Goal: Information Seeking & Learning: Learn about a topic

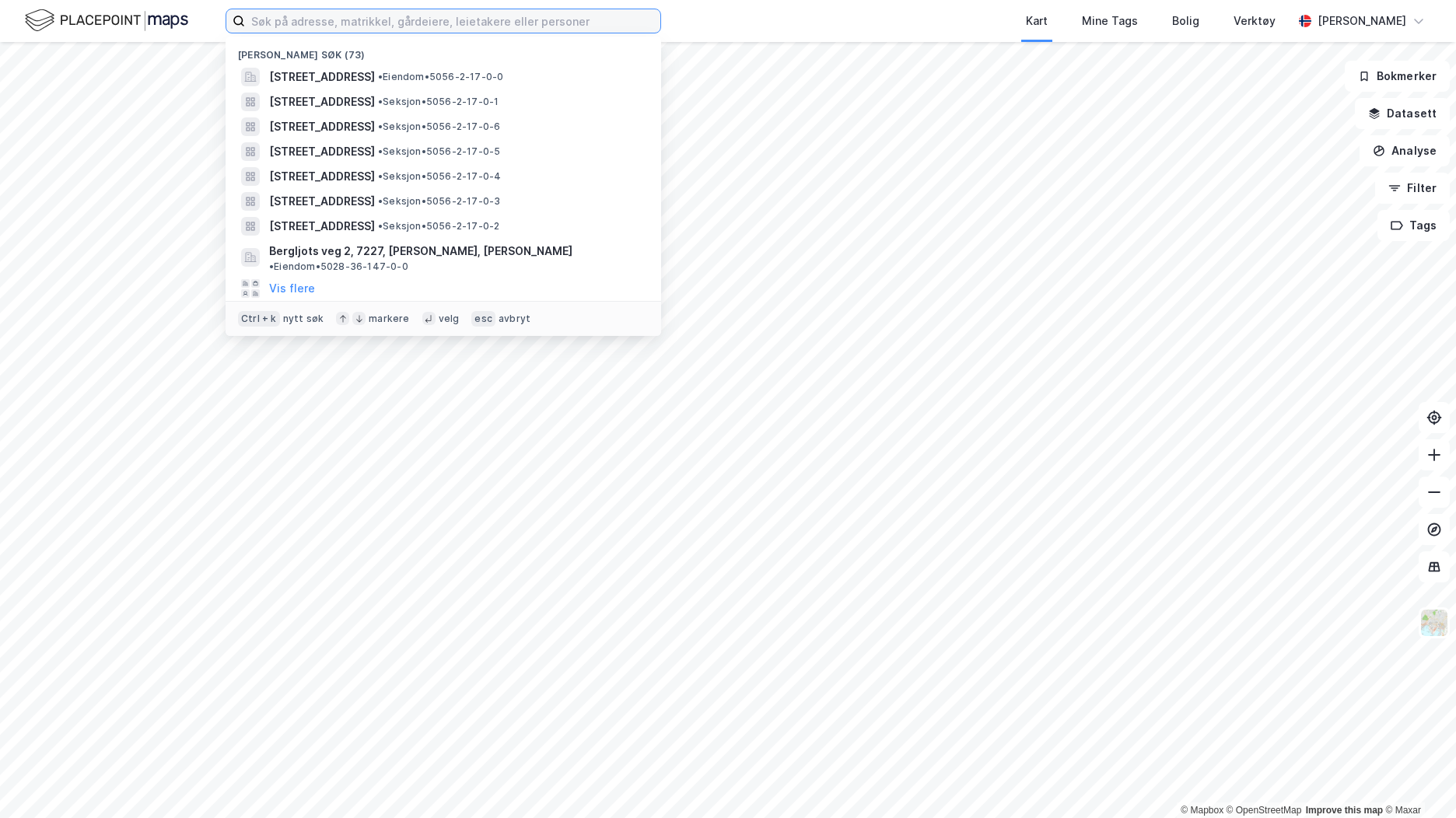
click at [282, 24] on input at bounding box center [452, 21] width 415 height 23
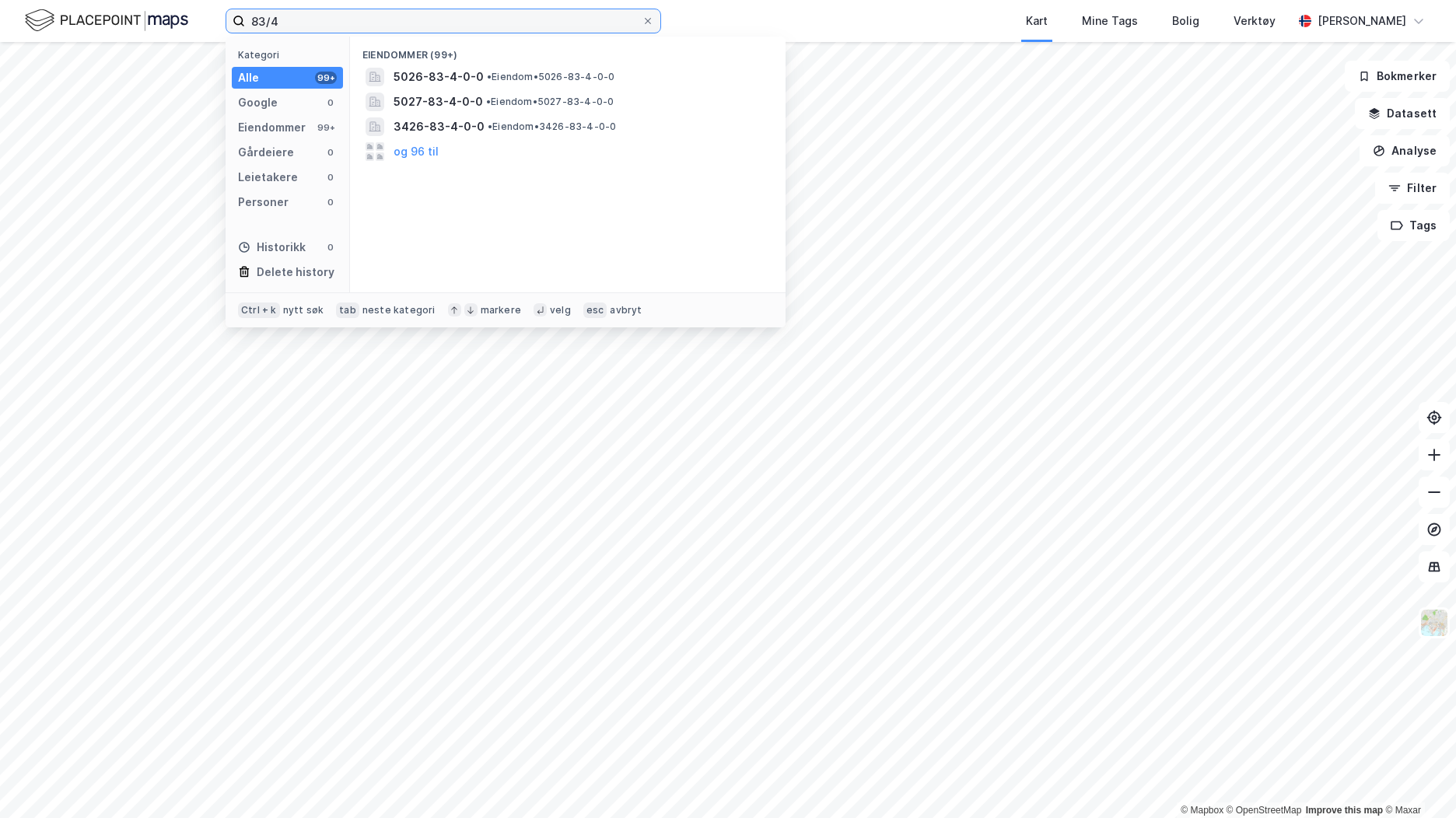
click at [252, 25] on input "83/4" at bounding box center [444, 21] width 397 height 23
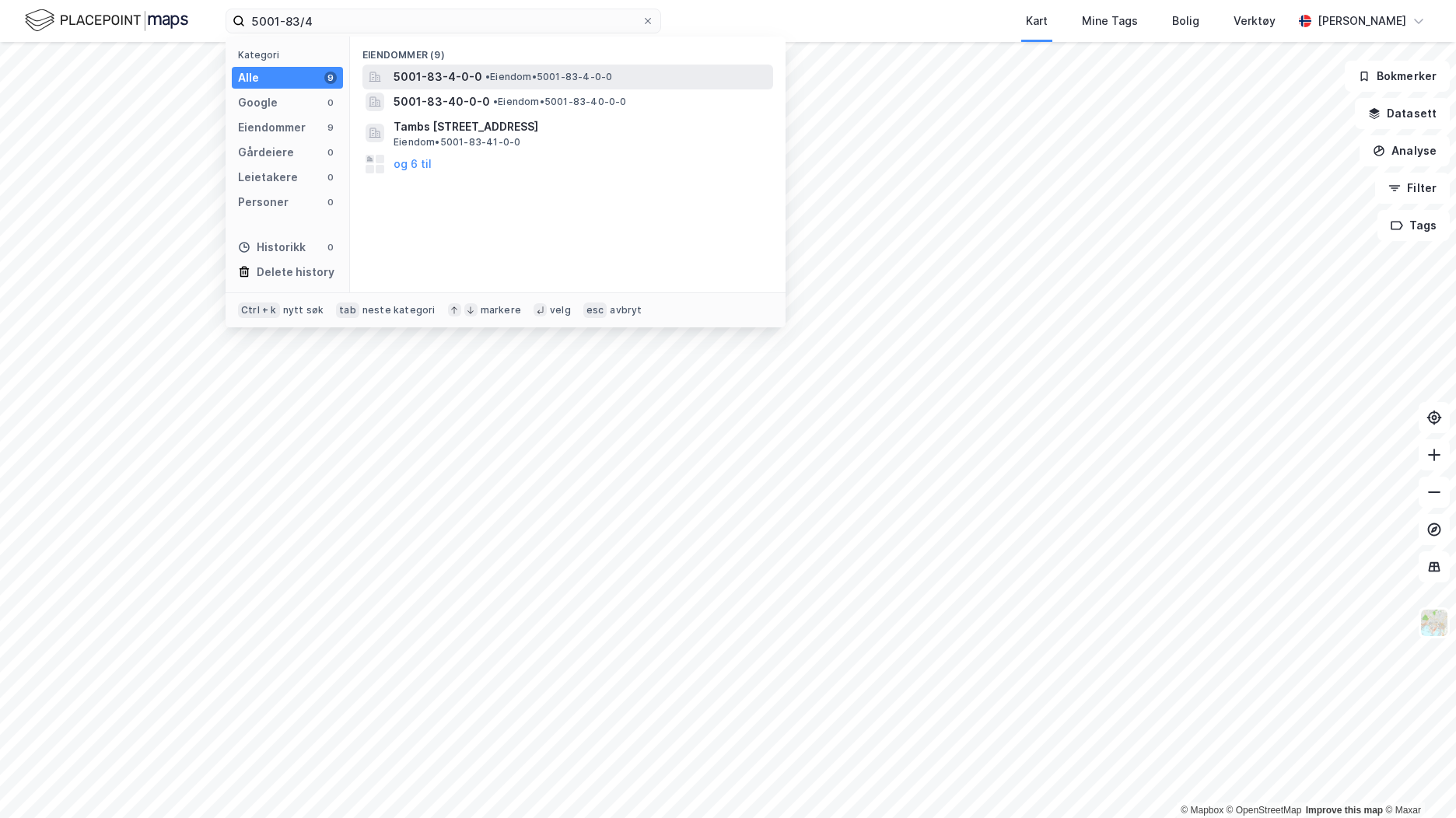
click at [402, 79] on span "5001-83-4-0-0" at bounding box center [437, 76] width 88 height 18
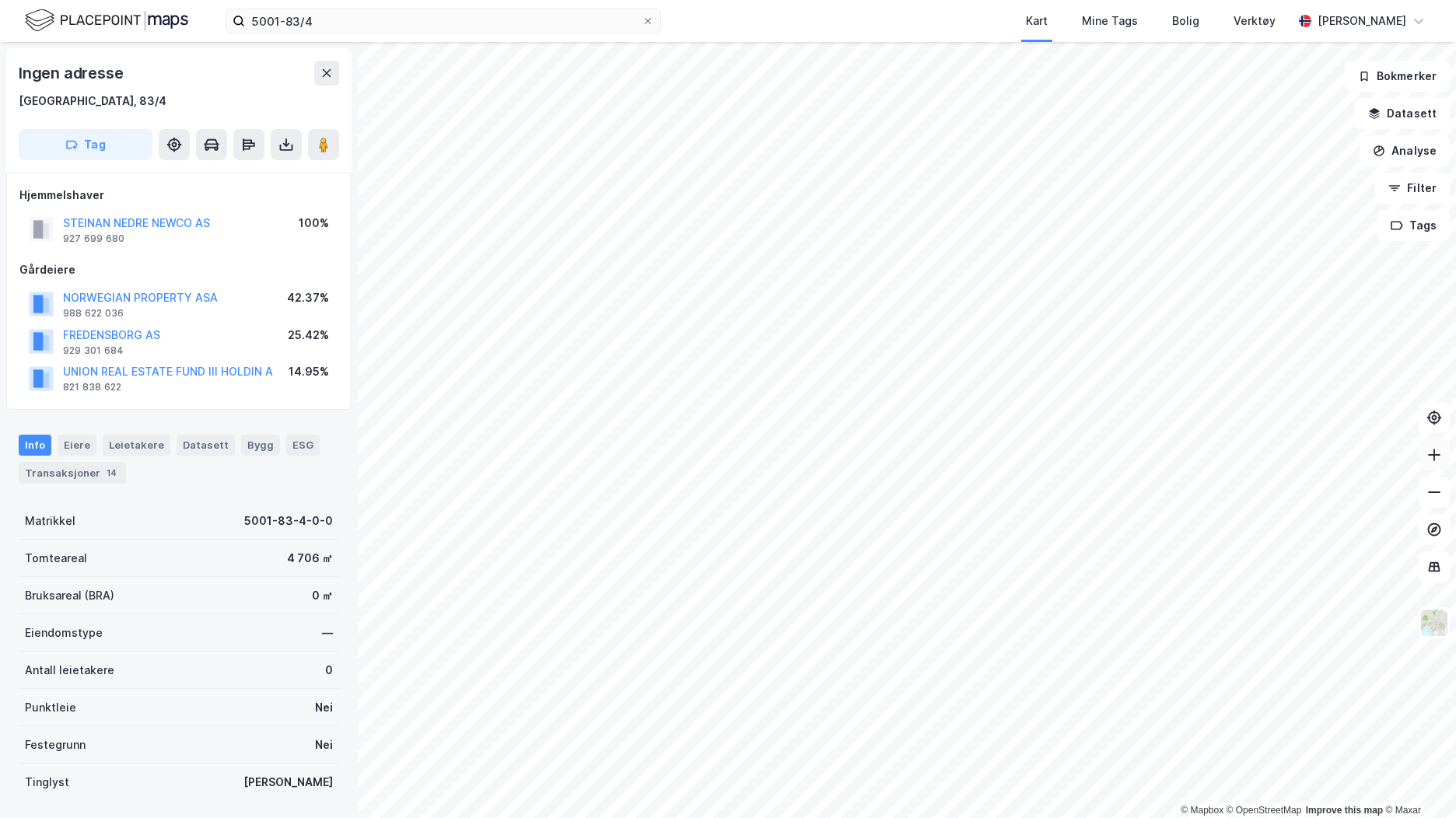
click at [1437, 465] on button at bounding box center [1434, 455] width 31 height 31
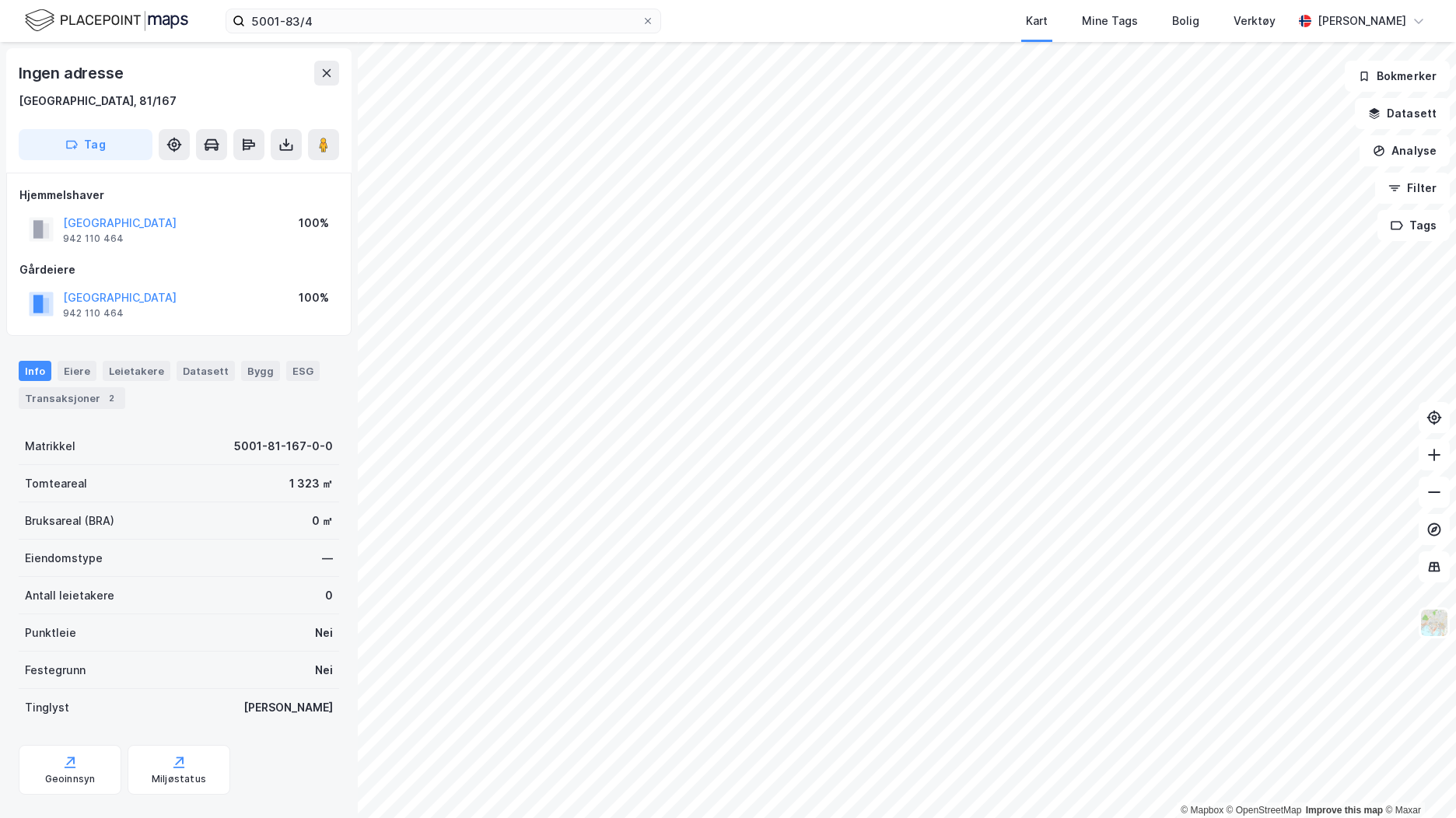
click at [814, 28] on div "Kart Mine Tags Bolig Verktøy" at bounding box center [1014, 21] width 557 height 42
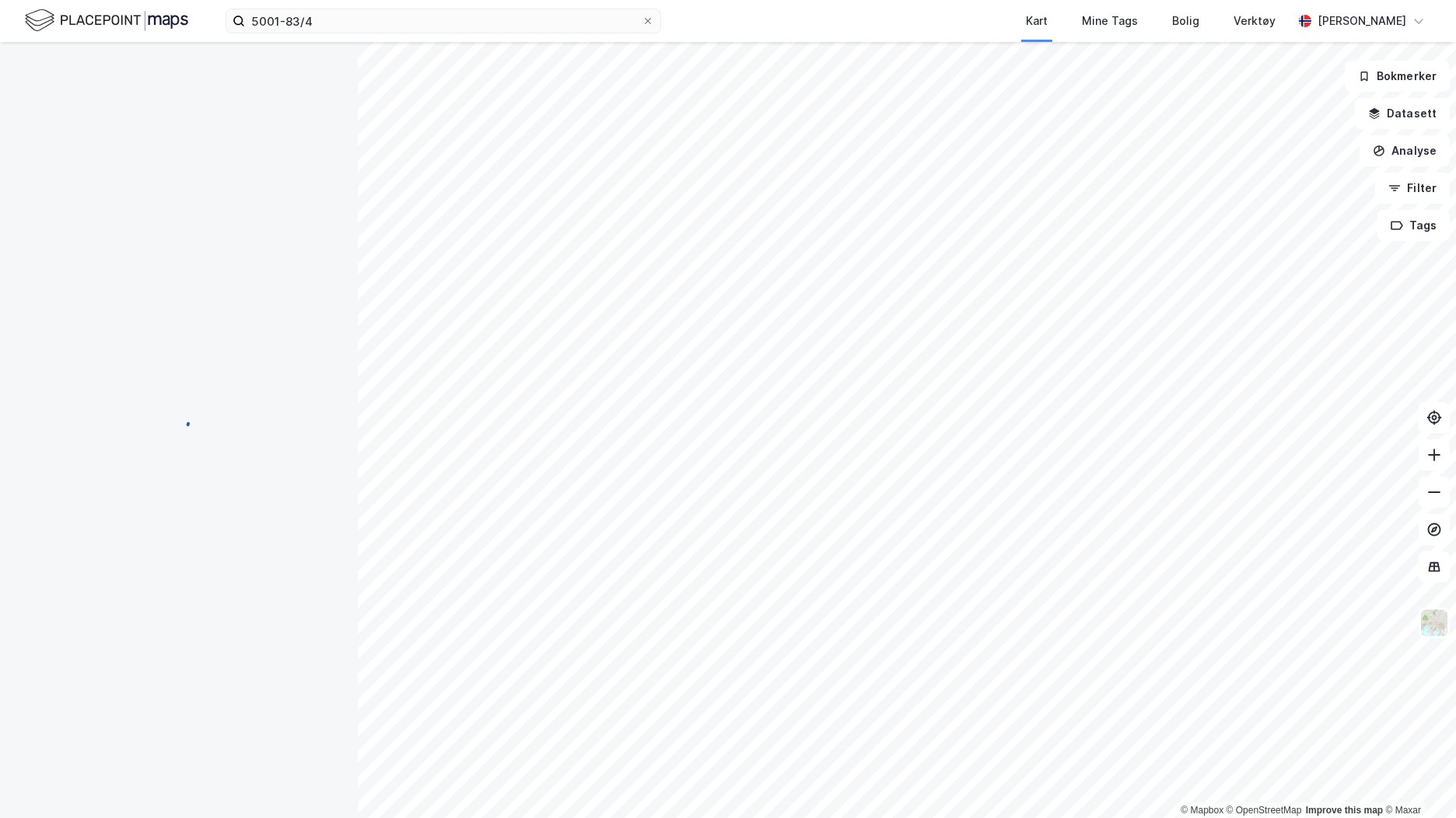
scroll to position [1, 0]
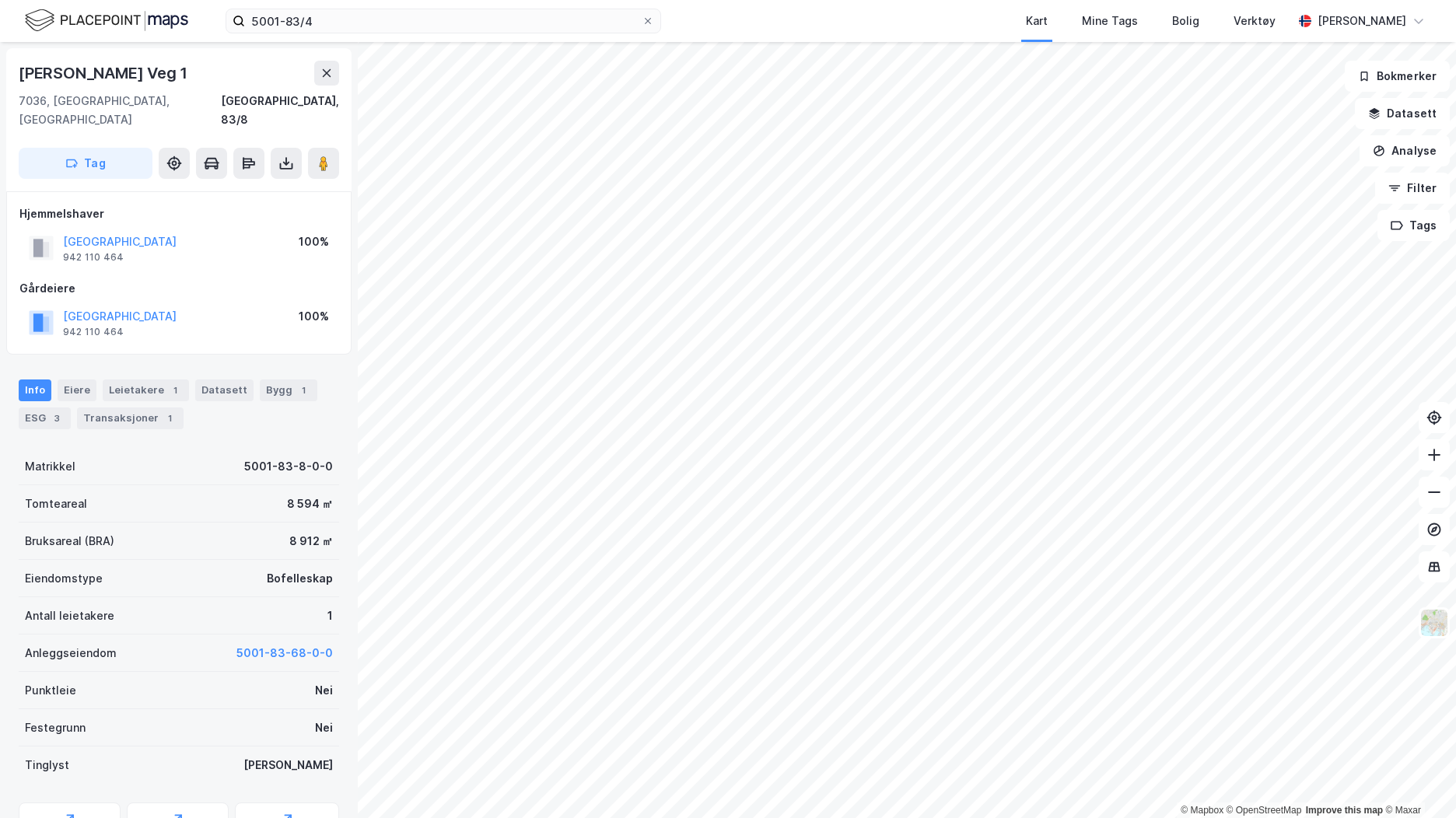
scroll to position [1, 0]
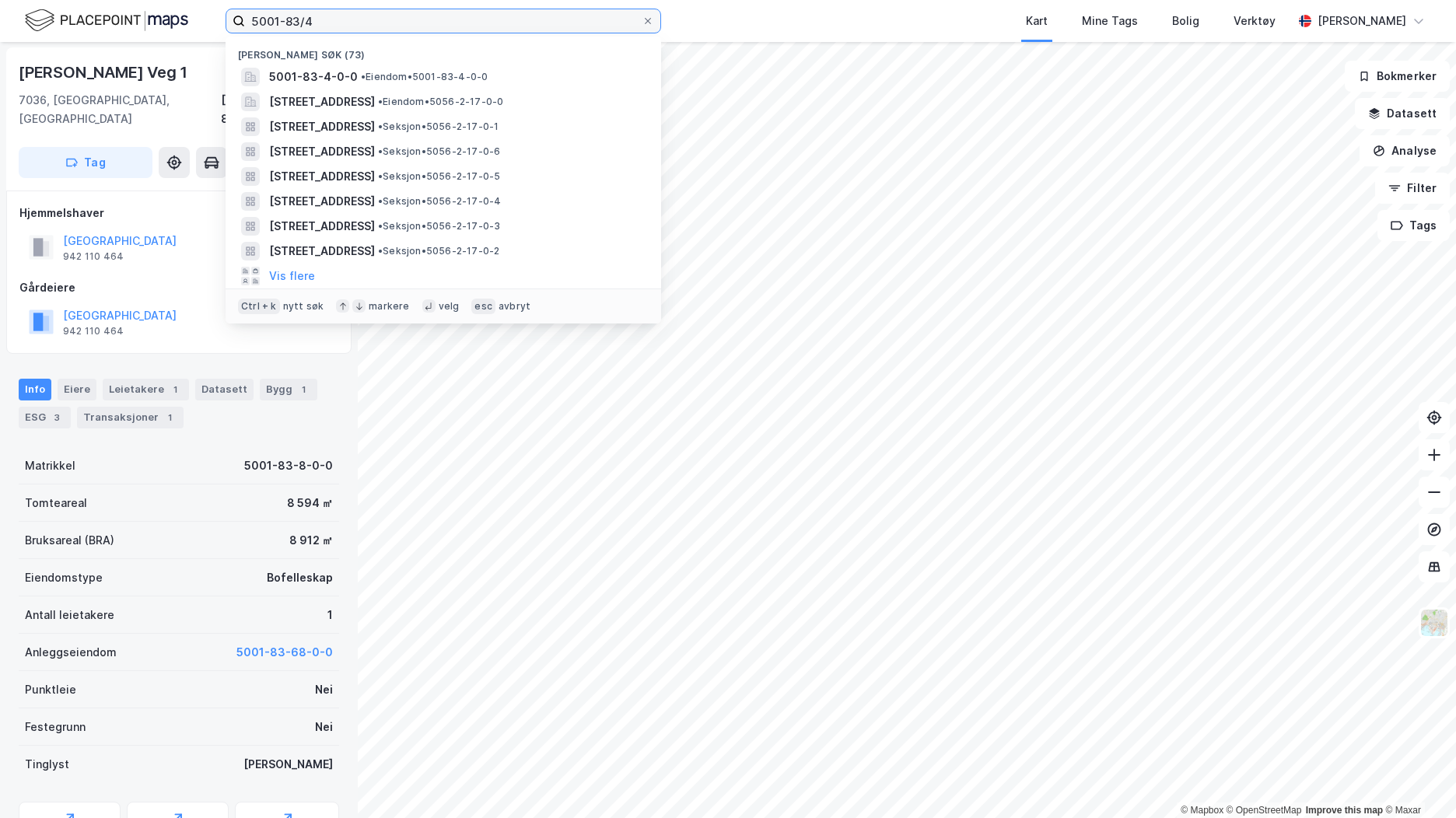
click at [313, 22] on input "5001-83/4" at bounding box center [444, 21] width 397 height 23
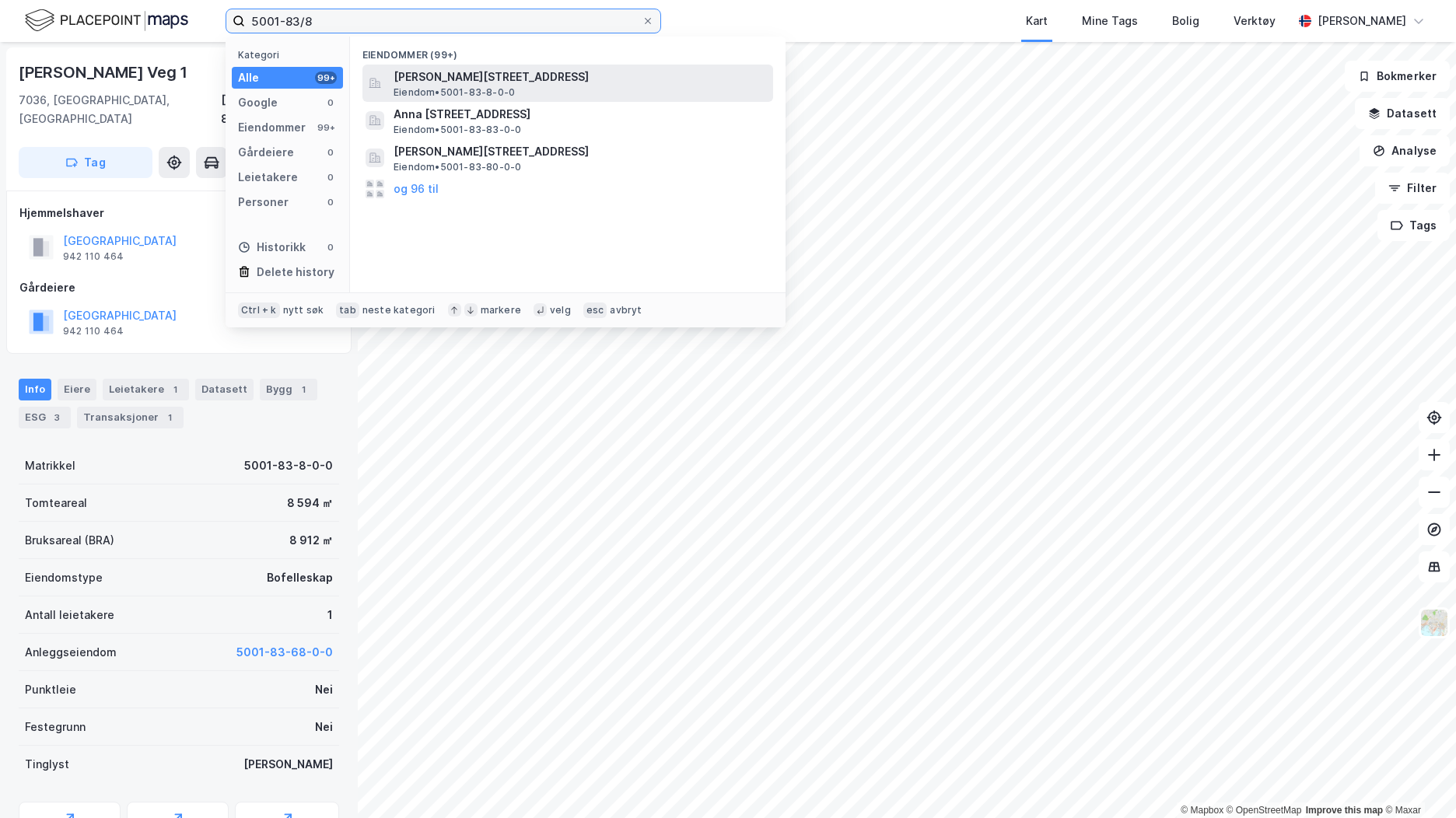
type input "5001-83/8"
click at [436, 79] on span "[PERSON_NAME][STREET_ADDRESS]" at bounding box center [580, 76] width 374 height 18
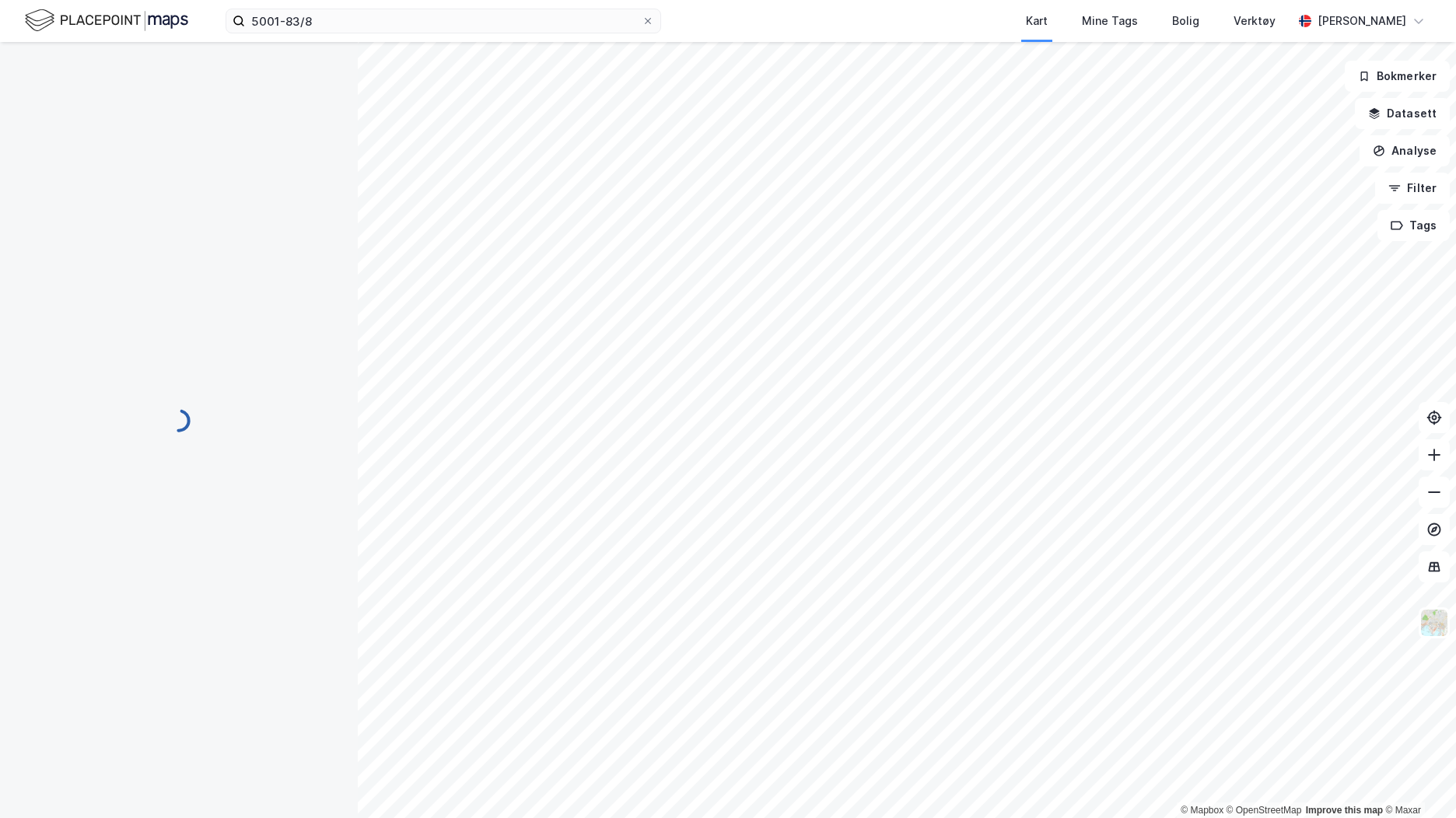
scroll to position [1, 0]
